Goal: Task Accomplishment & Management: Use online tool/utility

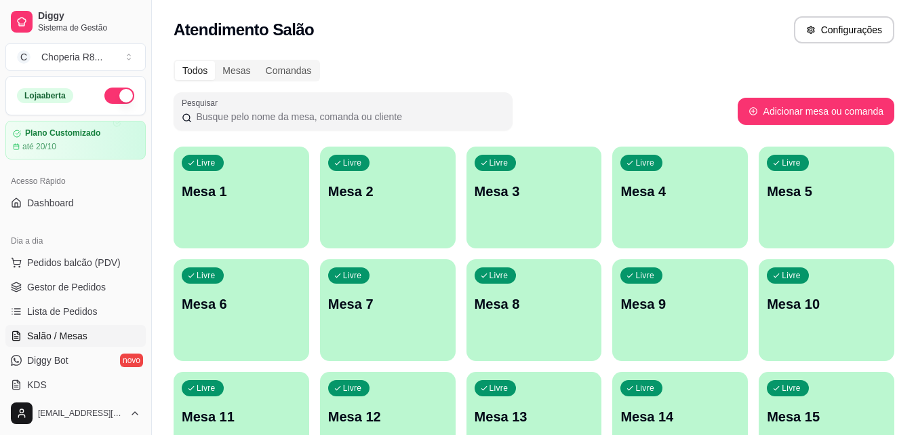
click at [486, 206] on div "Livre Mesa 3" at bounding box center [535, 188] width 136 height 85
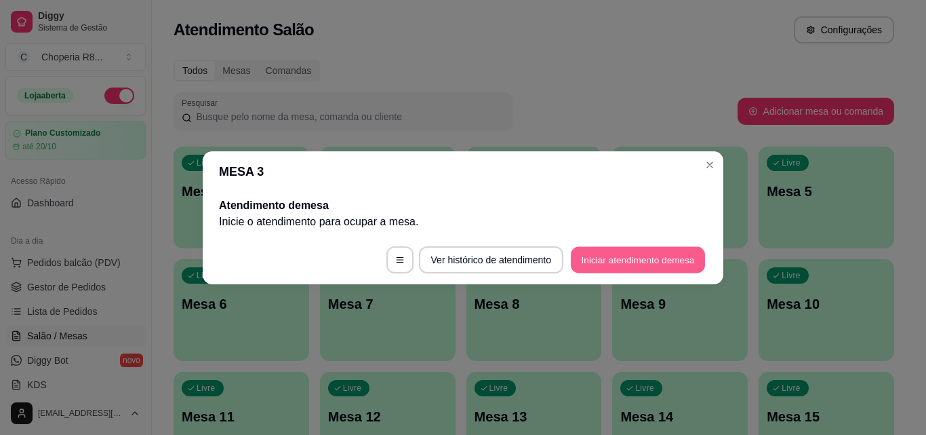
click at [621, 266] on button "Iniciar atendimento de mesa" at bounding box center [638, 259] width 134 height 26
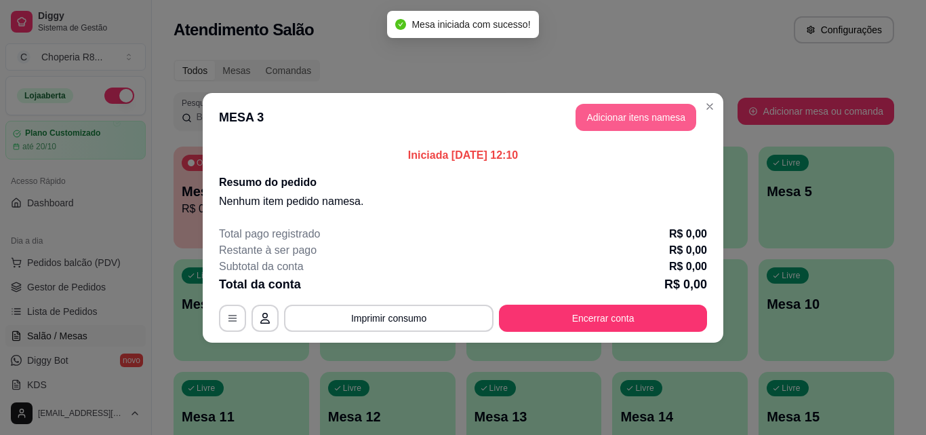
click at [640, 110] on button "Adicionar itens na mesa" at bounding box center [636, 117] width 121 height 27
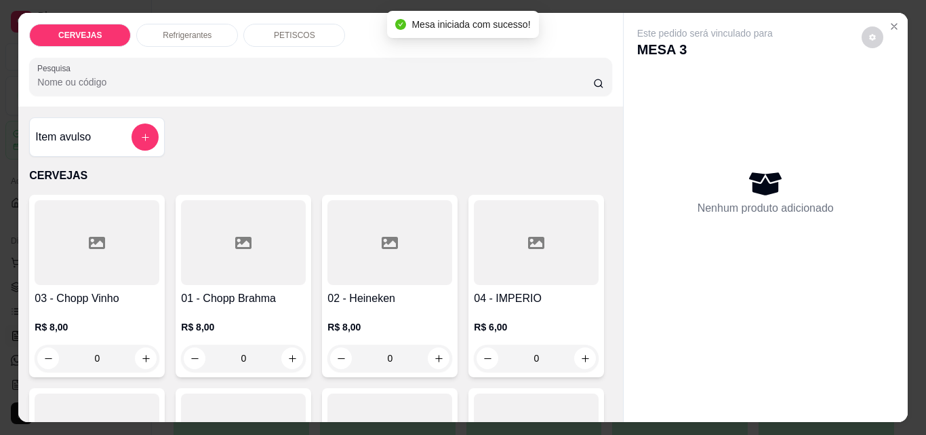
drag, startPoint x: 257, startPoint y: 354, endPoint x: 206, endPoint y: 369, distance: 53.0
click at [206, 369] on div "01 - Chopp Brahma R$ 8,00 0" at bounding box center [244, 286] width 136 height 182
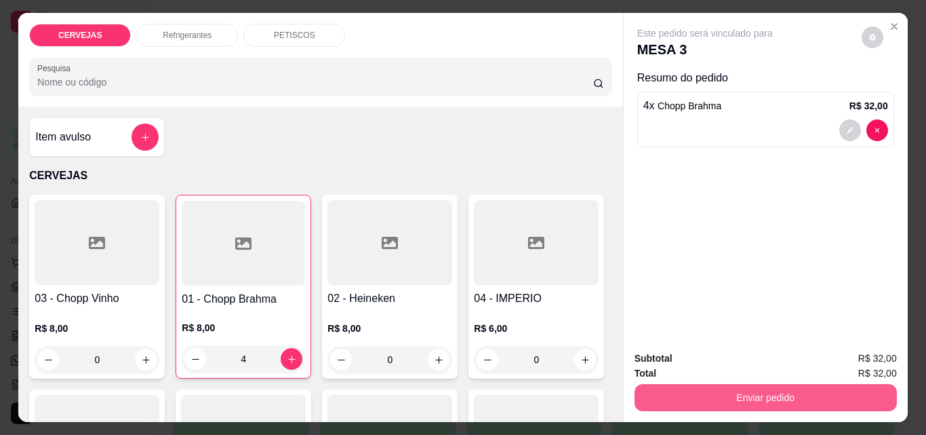
click at [695, 406] on div "Enviar pedido" at bounding box center [766, 395] width 262 height 31
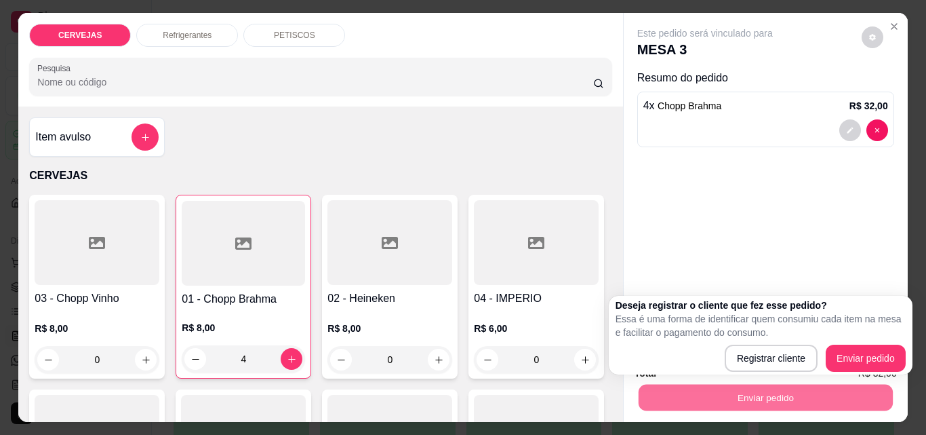
click at [342, 290] on h4 "02 - Heineken" at bounding box center [390, 298] width 125 height 16
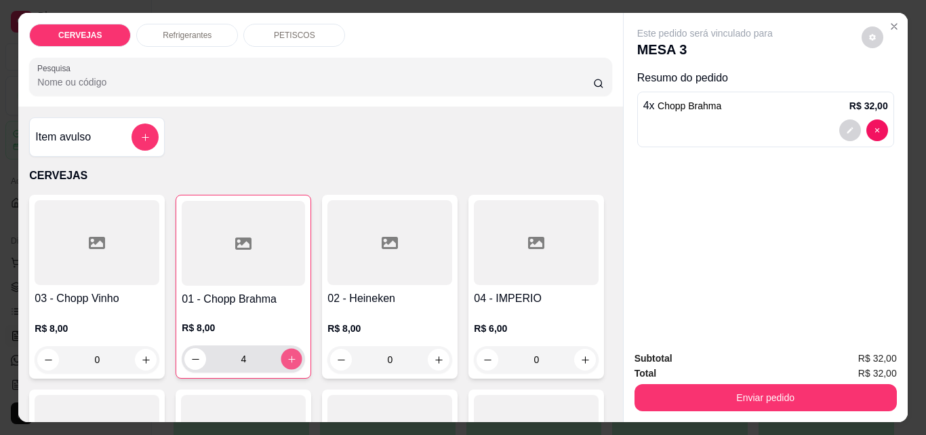
click at [291, 354] on icon "increase-product-quantity" at bounding box center [292, 359] width 10 height 10
type input "5"
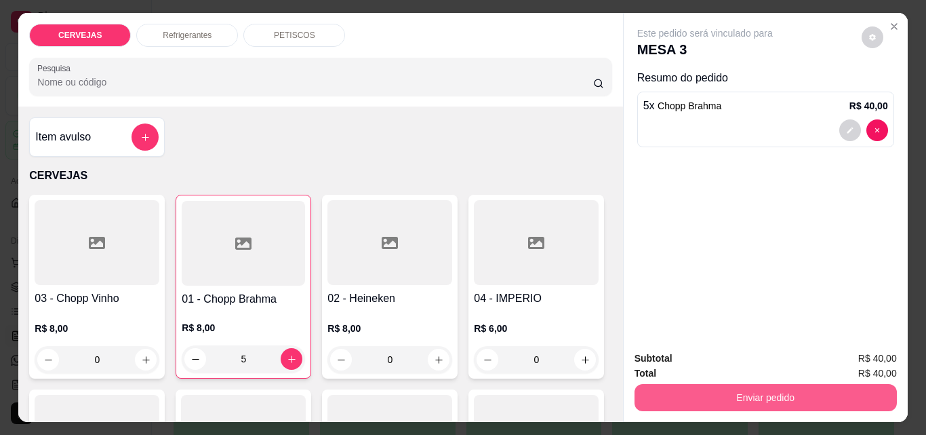
click at [808, 395] on button "Enviar pedido" at bounding box center [766, 397] width 262 height 27
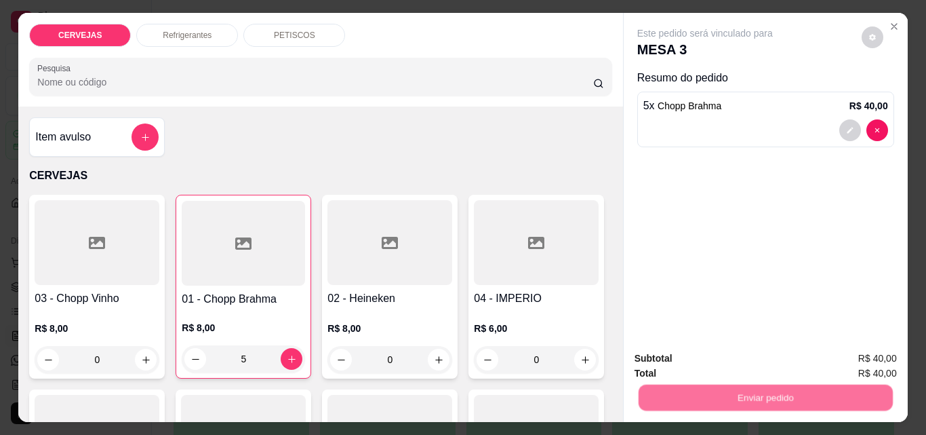
click at [869, 348] on button "Enviar pedido" at bounding box center [861, 359] width 77 height 26
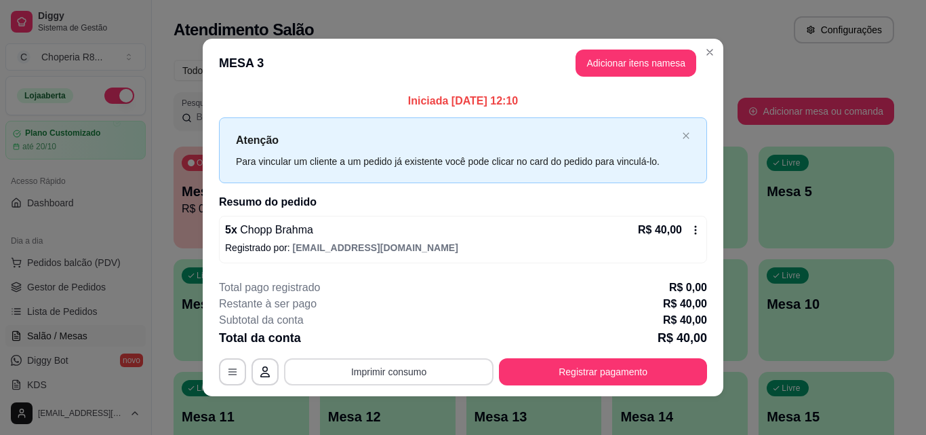
click at [442, 374] on button "Imprimir consumo" at bounding box center [389, 371] width 210 height 27
click at [422, 340] on button "IMPRESSORA" at bounding box center [387, 340] width 95 height 21
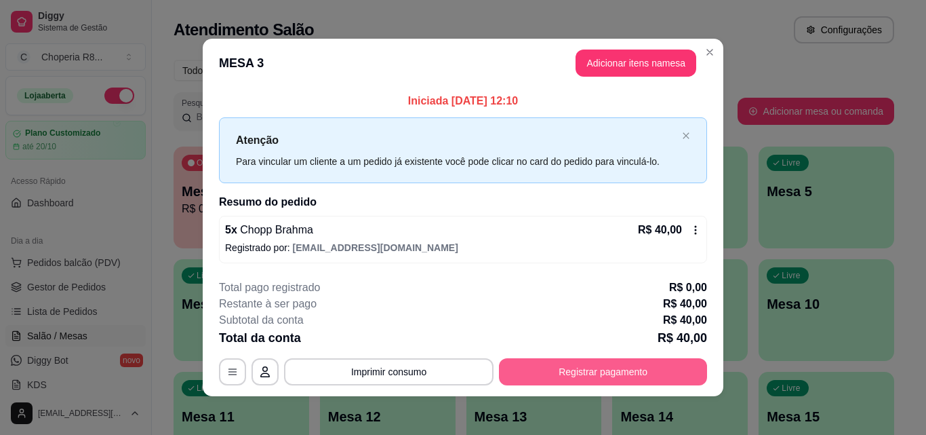
click at [610, 378] on button "Registrar pagamento" at bounding box center [603, 371] width 208 height 27
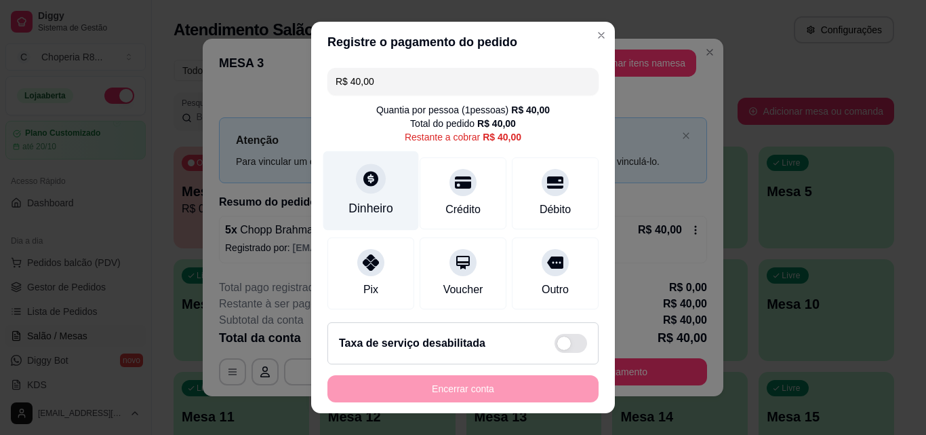
click at [364, 195] on div "Dinheiro" at bounding box center [372, 190] width 96 height 79
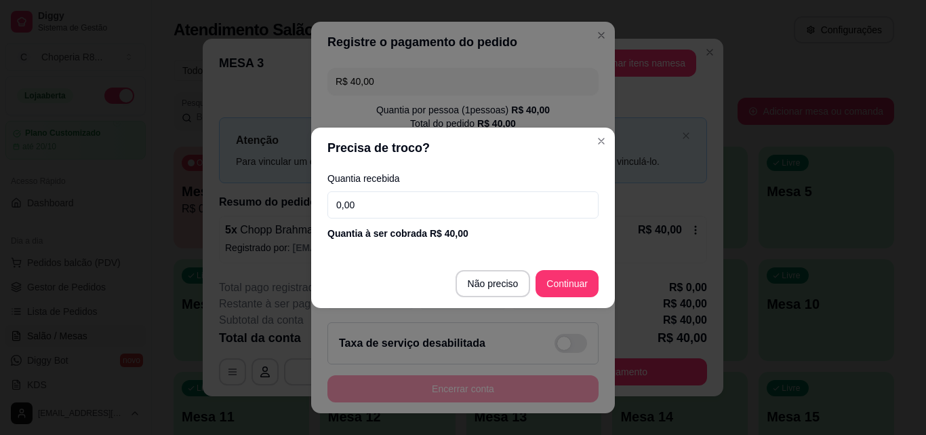
drag, startPoint x: 464, startPoint y: 203, endPoint x: 241, endPoint y: 195, distance: 222.6
click at [235, 202] on div "Precisa de troco? Quantia recebida 0,00 Quantia à ser cobrada R$ 40,00 Não prec…" at bounding box center [463, 217] width 926 height 435
type input "40,00"
drag, startPoint x: 604, startPoint y: 271, endPoint x: 597, endPoint y: 273, distance: 7.6
click at [598, 272] on footer "Não preciso Continuar" at bounding box center [463, 283] width 304 height 49
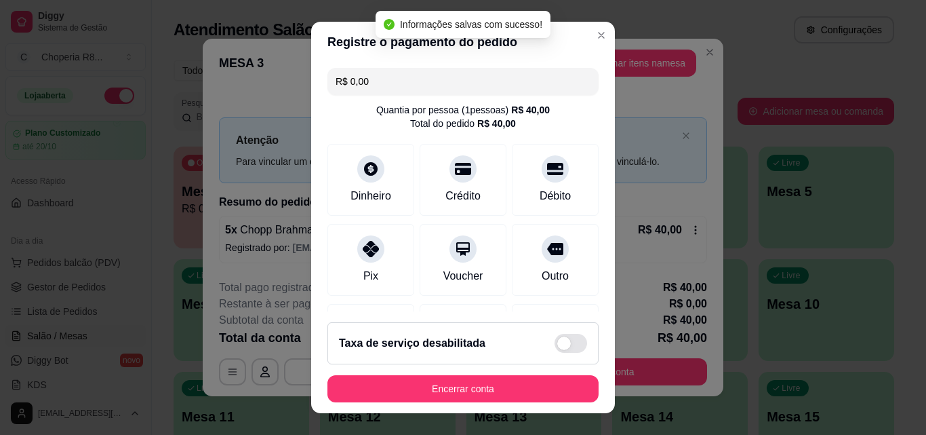
type input "R$ 0,00"
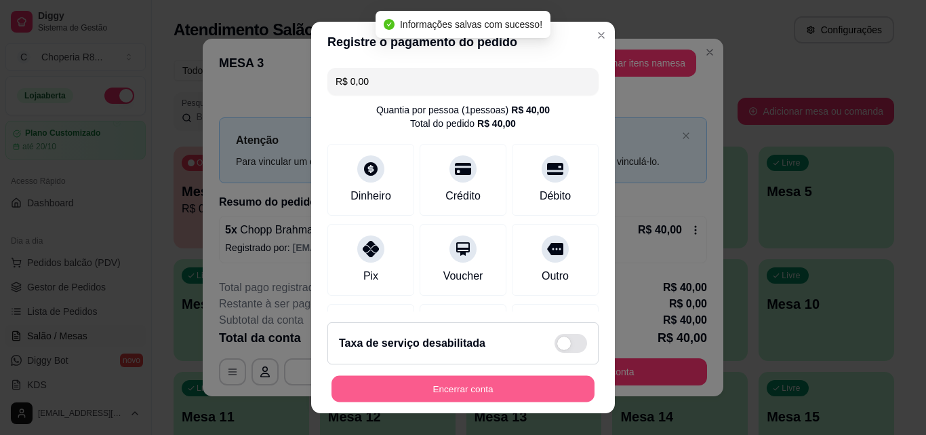
click at [535, 384] on button "Encerrar conta" at bounding box center [463, 389] width 263 height 26
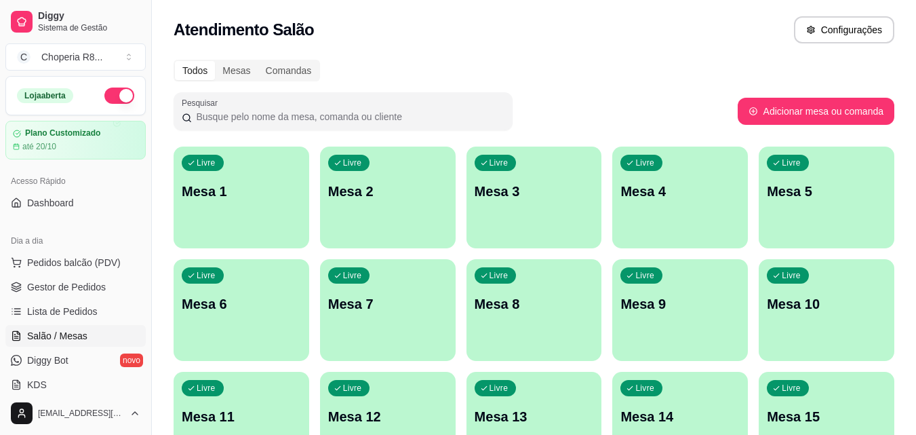
click at [463, 199] on div "Livre Mesa 1 Livre Mesa 2 Livre Mesa 3 Livre Mesa 4 Livre Mesa 5 Livre Mesa 6 L…" at bounding box center [534, 365] width 721 height 439
click at [501, 197] on p "Mesa 3" at bounding box center [534, 191] width 116 height 18
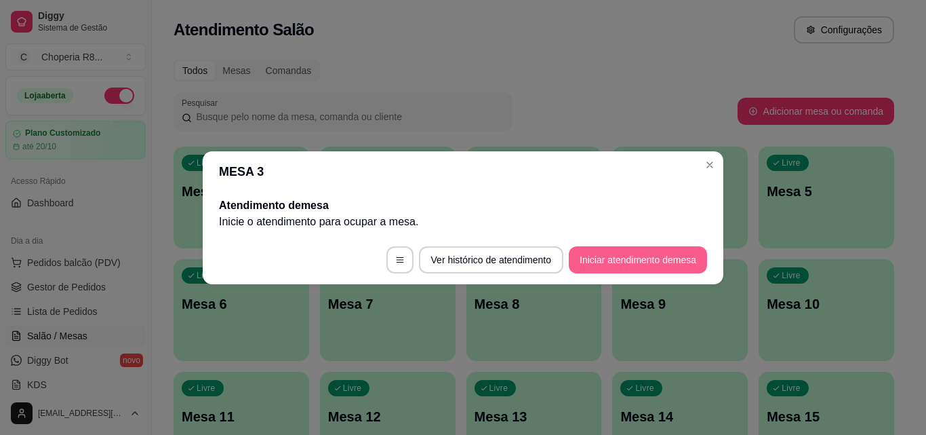
click at [619, 256] on button "Iniciar atendimento de mesa" at bounding box center [638, 259] width 138 height 27
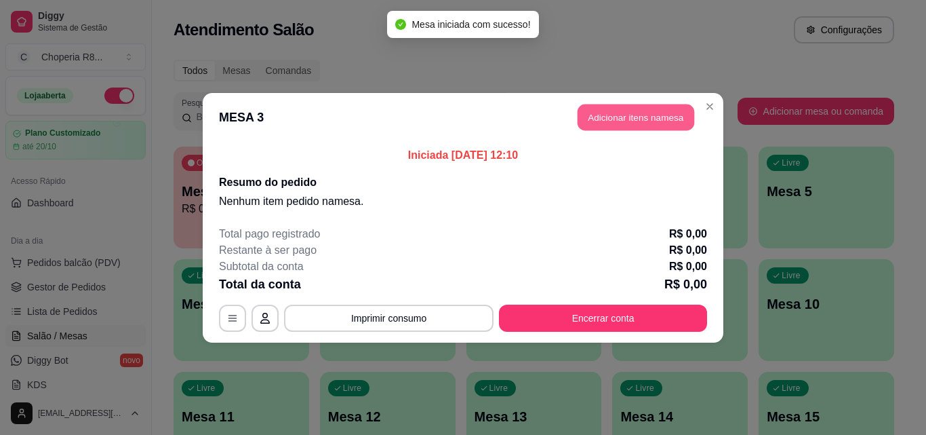
click at [655, 124] on button "Adicionar itens na mesa" at bounding box center [636, 117] width 117 height 26
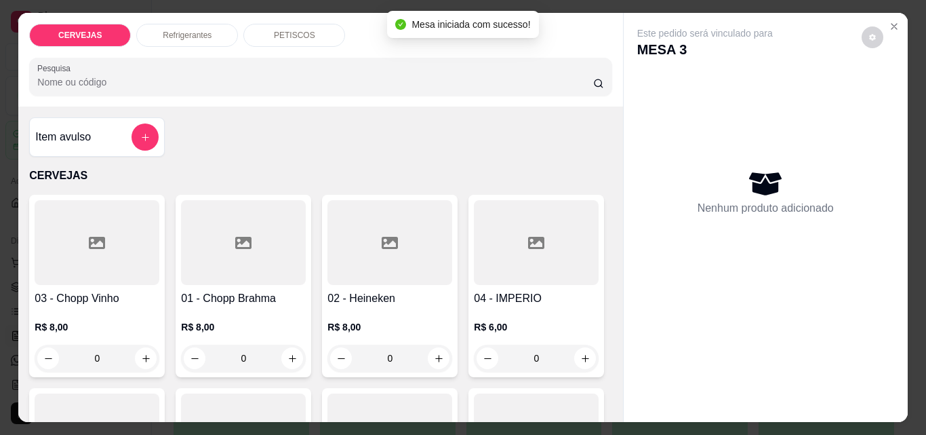
drag, startPoint x: 258, startPoint y: 359, endPoint x: 214, endPoint y: 359, distance: 44.1
click at [216, 360] on input "0" at bounding box center [244, 358] width 76 height 27
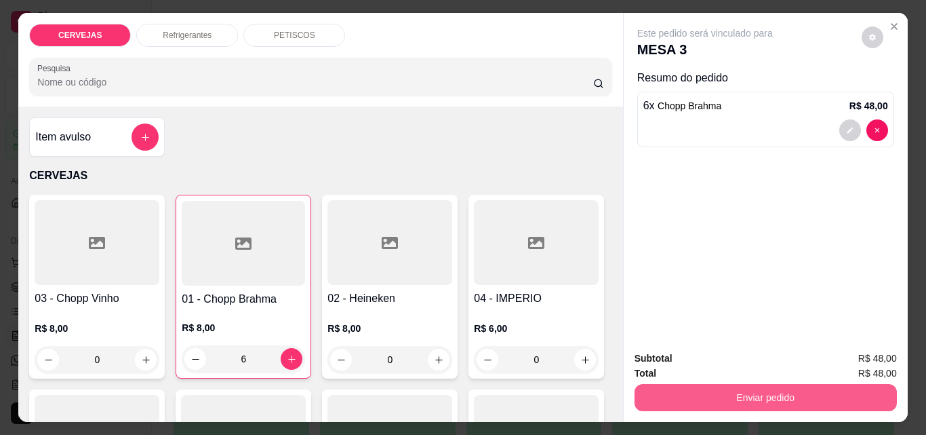
type input "6"
click at [734, 391] on button "Enviar pedido" at bounding box center [765, 397] width 254 height 26
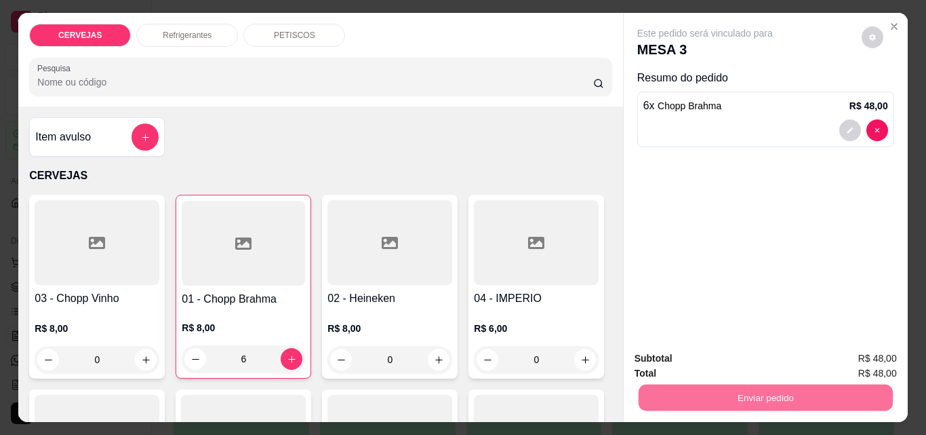
click at [833, 353] on button "Enviar pedido" at bounding box center [861, 359] width 77 height 26
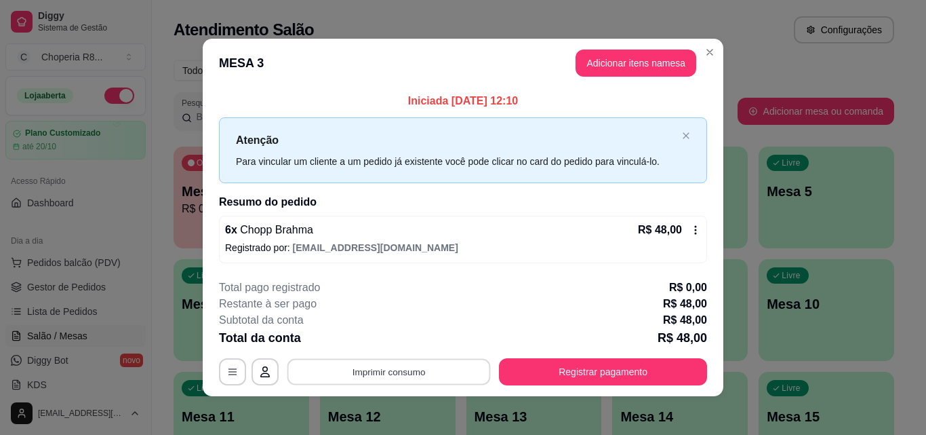
click at [443, 374] on button "Imprimir consumo" at bounding box center [389, 372] width 203 height 26
click at [372, 335] on button "IMPRESSORA" at bounding box center [388, 341] width 98 height 22
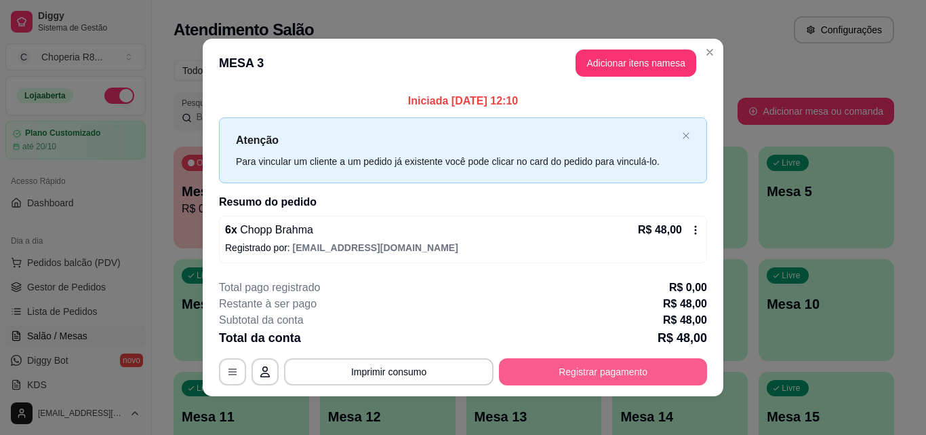
click at [610, 374] on button "Registrar pagamento" at bounding box center [603, 371] width 208 height 27
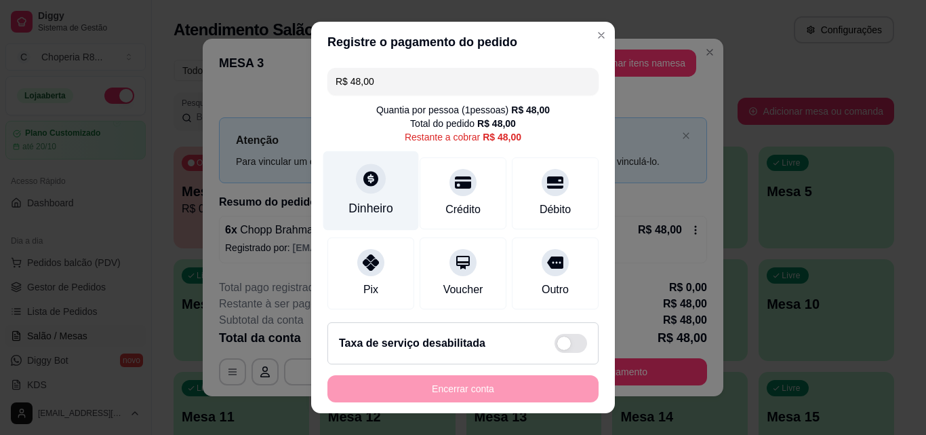
click at [357, 208] on div "Dinheiro" at bounding box center [371, 208] width 45 height 18
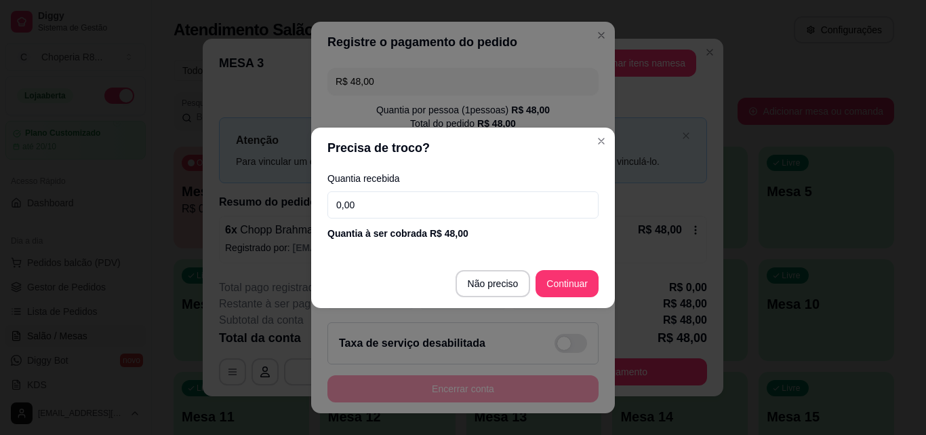
drag, startPoint x: 427, startPoint y: 199, endPoint x: 246, endPoint y: 197, distance: 181.1
click at [246, 197] on div "Precisa de troco? Quantia recebida 0,00 Quantia à ser cobrada R$ 48,00 Não prec…" at bounding box center [463, 217] width 926 height 435
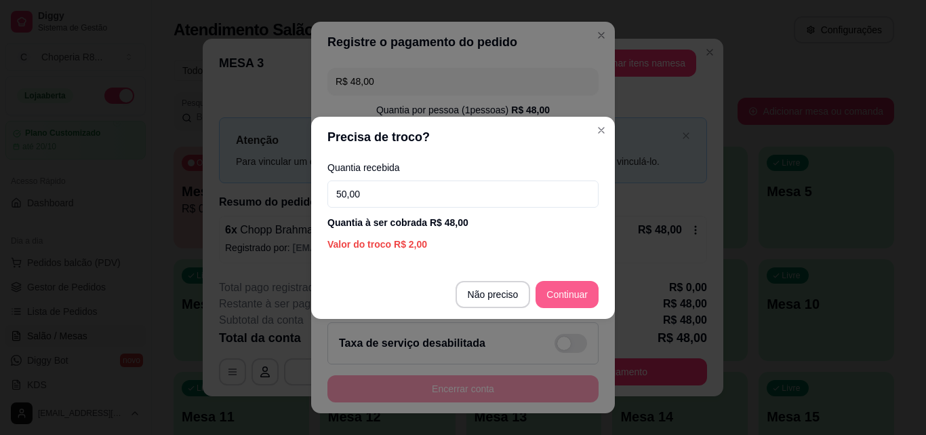
type input "50,00"
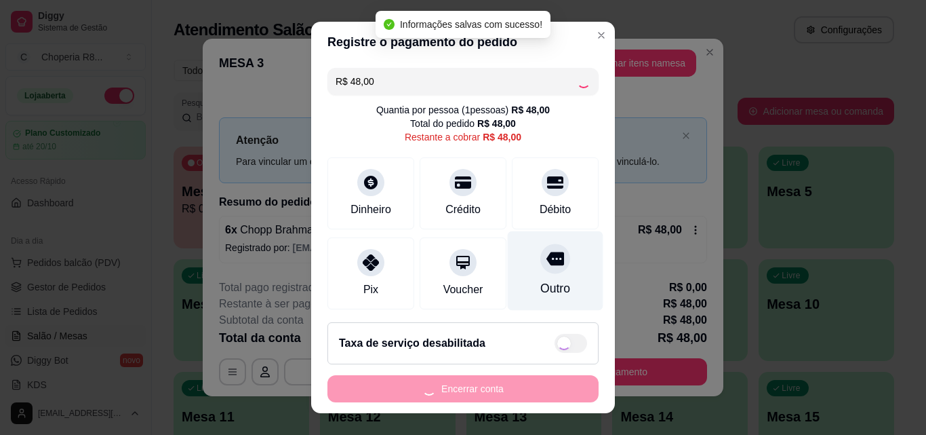
type input "R$ 0,00"
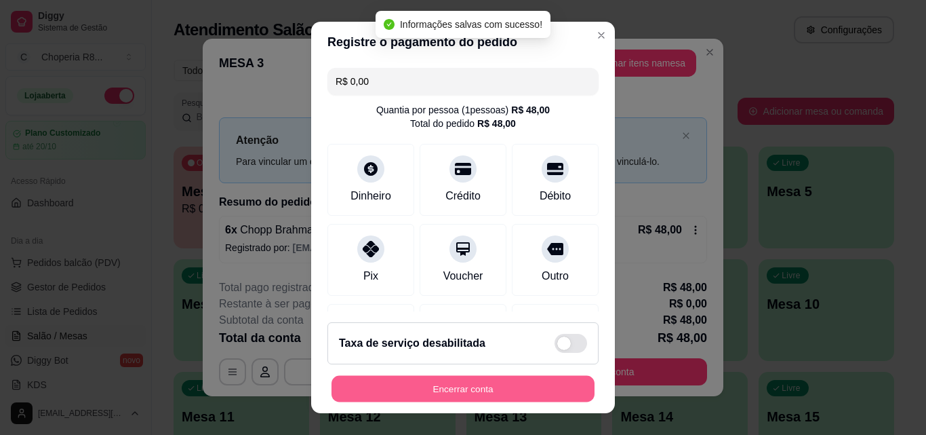
click at [462, 393] on button "Encerrar conta" at bounding box center [463, 389] width 263 height 26
